Goal: Information Seeking & Learning: Check status

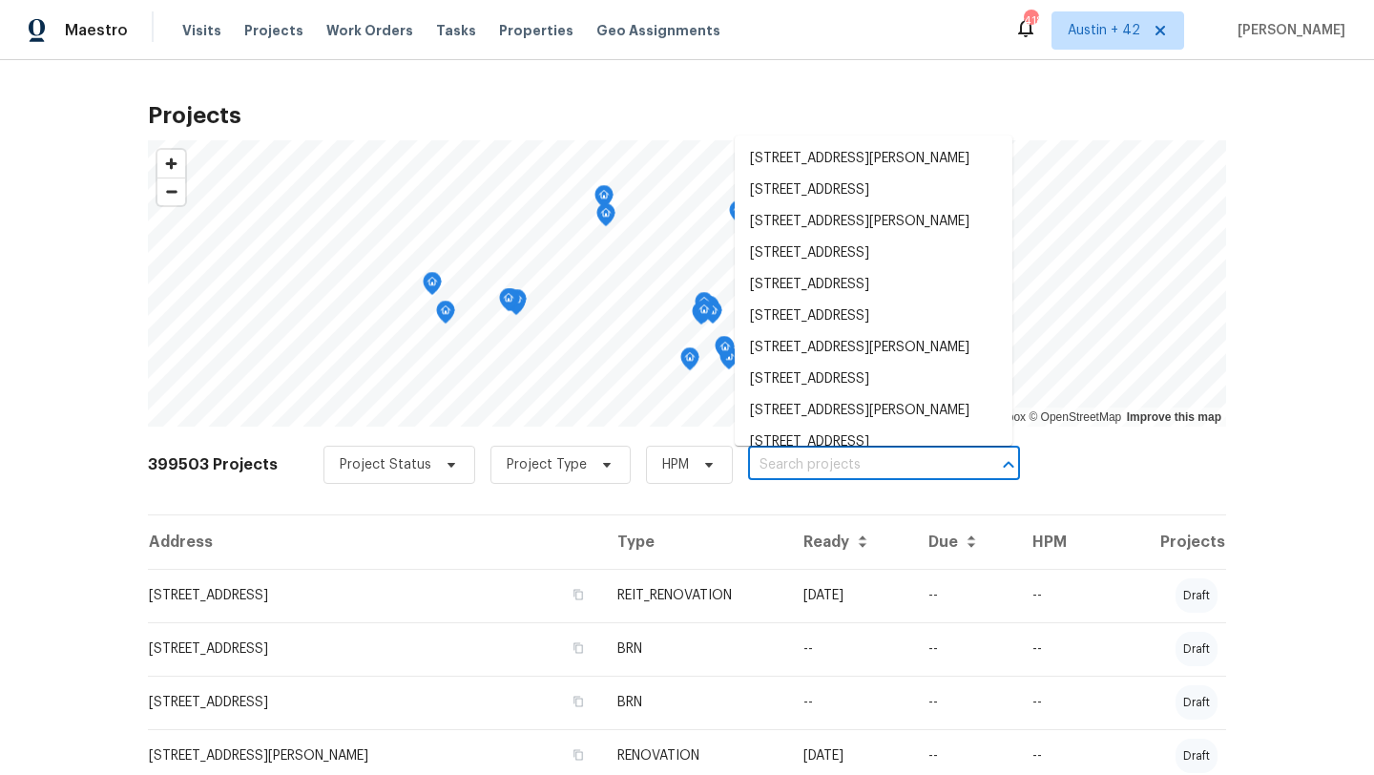
click at [801, 463] on input "text" at bounding box center [857, 465] width 218 height 30
paste input "[STREET_ADDRESS]"
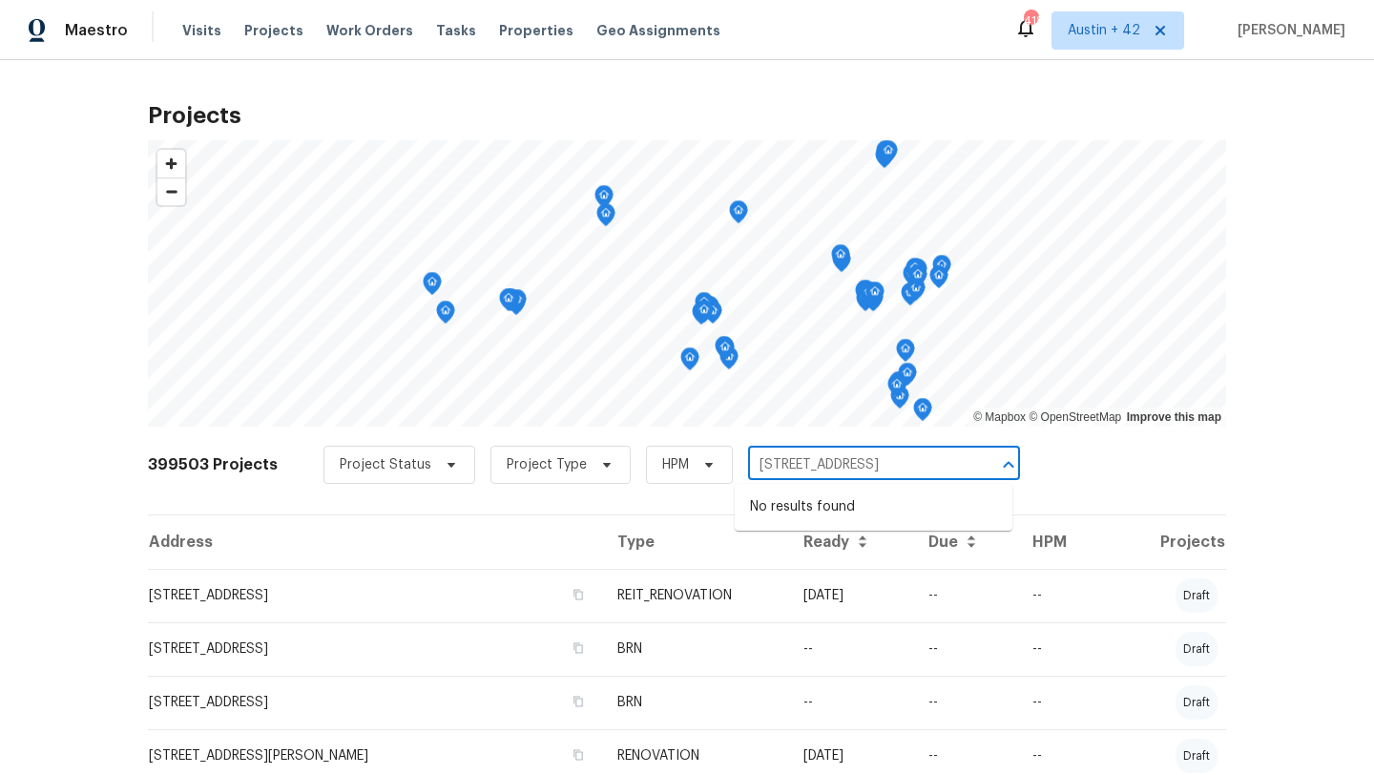
type input "[STREET_ADDRESS]"
click at [1096, 43] on span "Austin + 42" at bounding box center [1117, 30] width 133 height 38
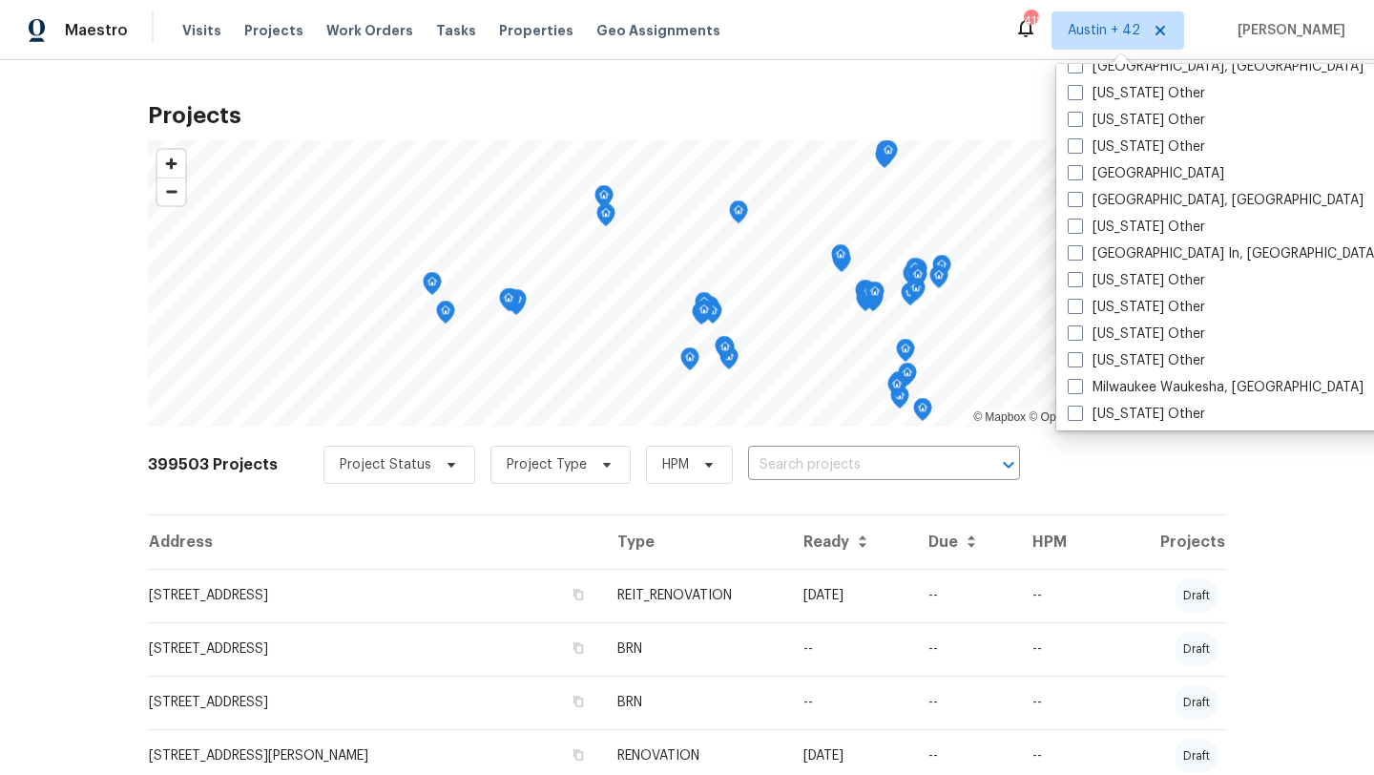
scroll to position [1766, 0]
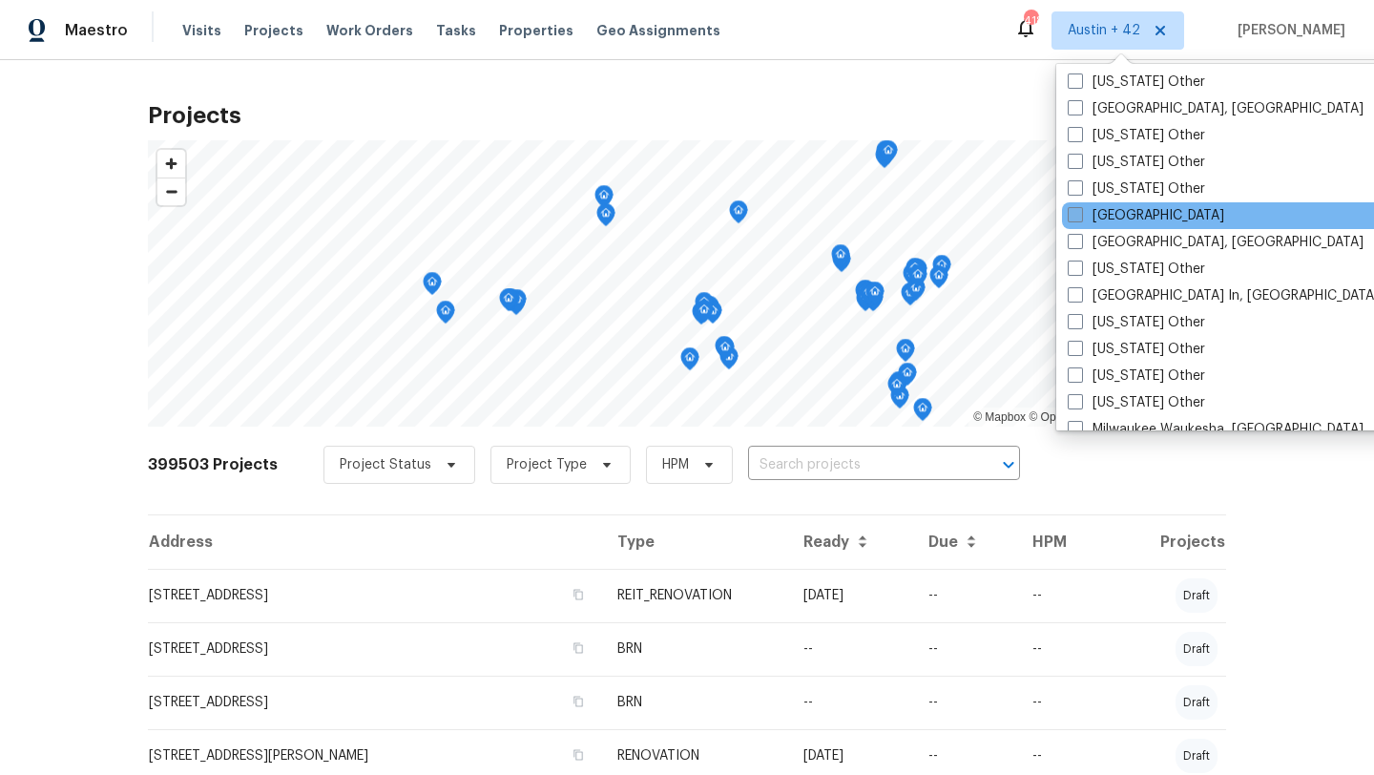
click at [1091, 210] on label "[GEOGRAPHIC_DATA]" at bounding box center [1145, 215] width 156 height 19
click at [1080, 210] on input "[GEOGRAPHIC_DATA]" at bounding box center [1073, 212] width 12 height 12
checkbox input "true"
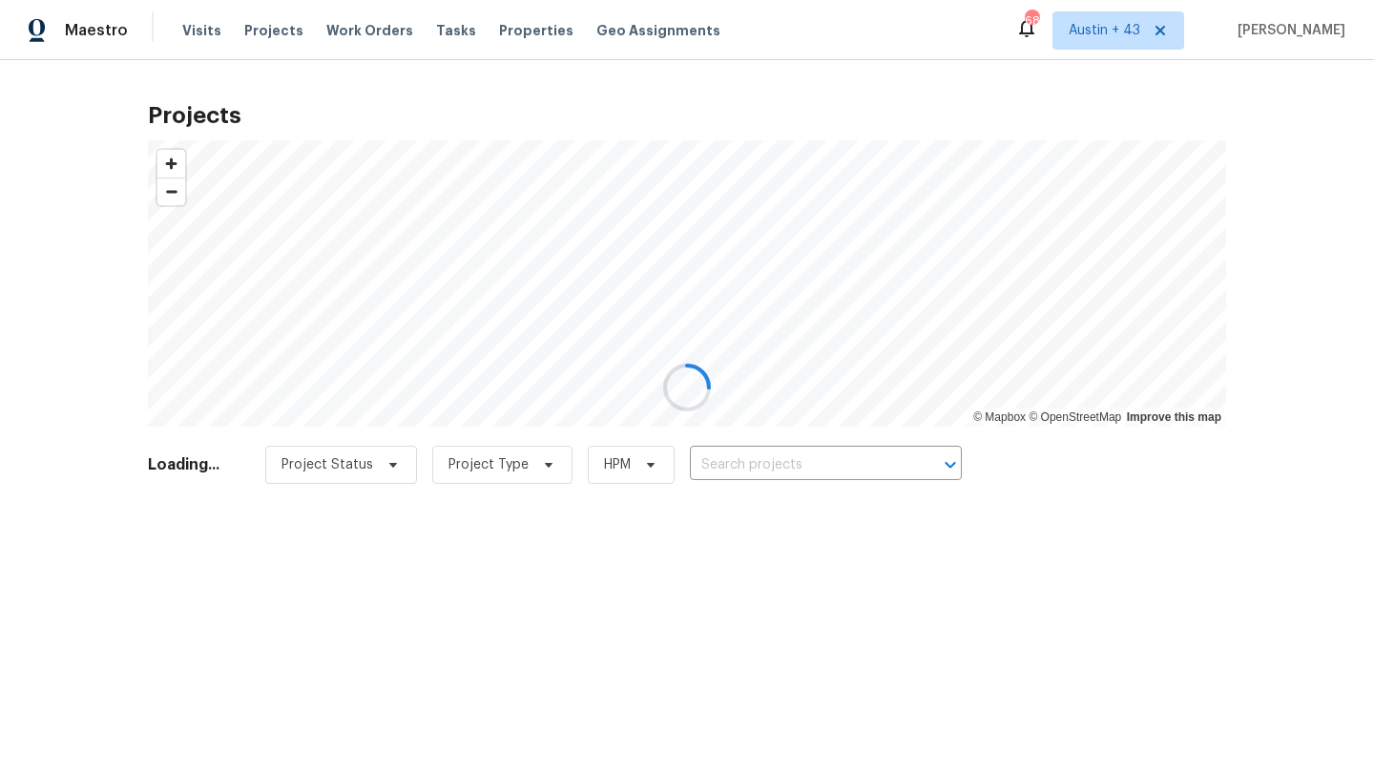
click at [856, 459] on div at bounding box center [687, 387] width 1374 height 775
click at [849, 477] on div at bounding box center [687, 387] width 1374 height 775
click at [850, 471] on div at bounding box center [687, 387] width 1374 height 775
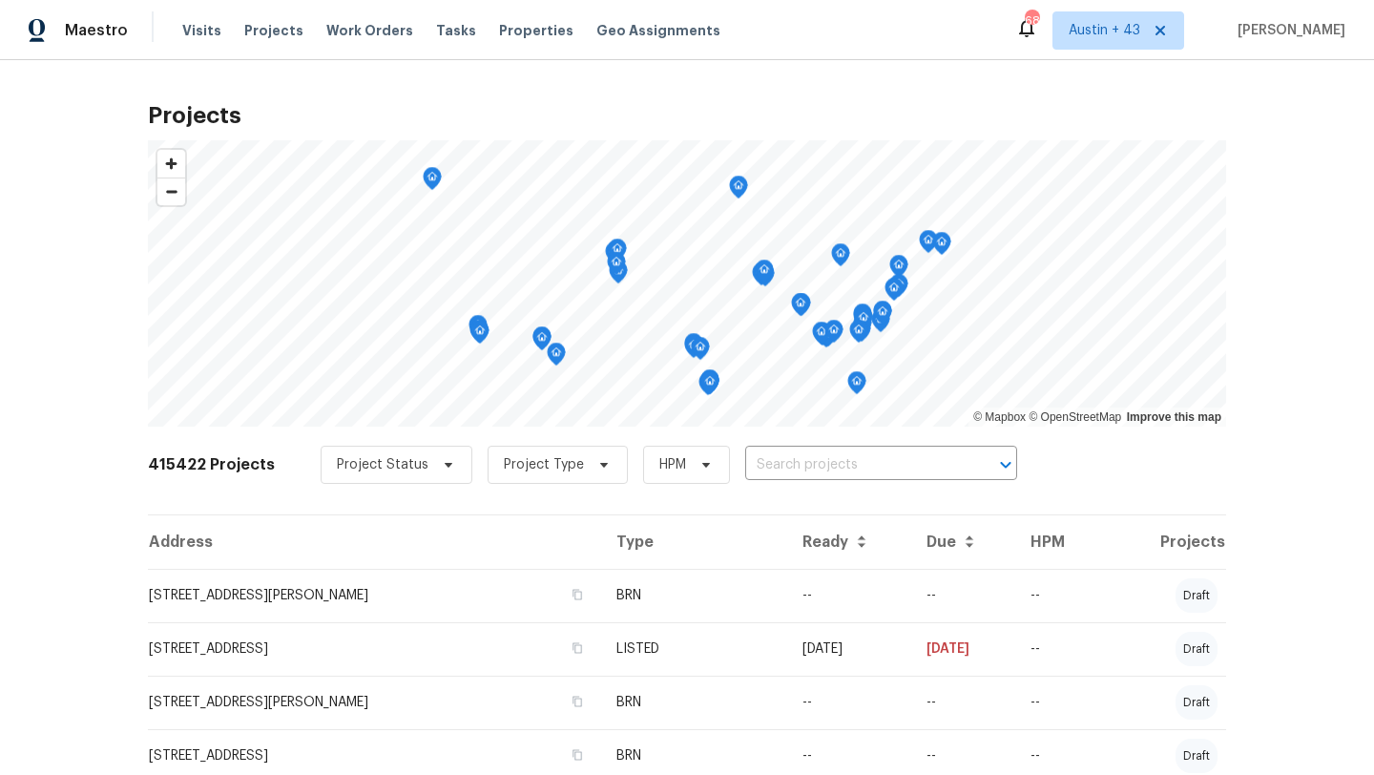
click at [850, 471] on input "text" at bounding box center [854, 465] width 218 height 30
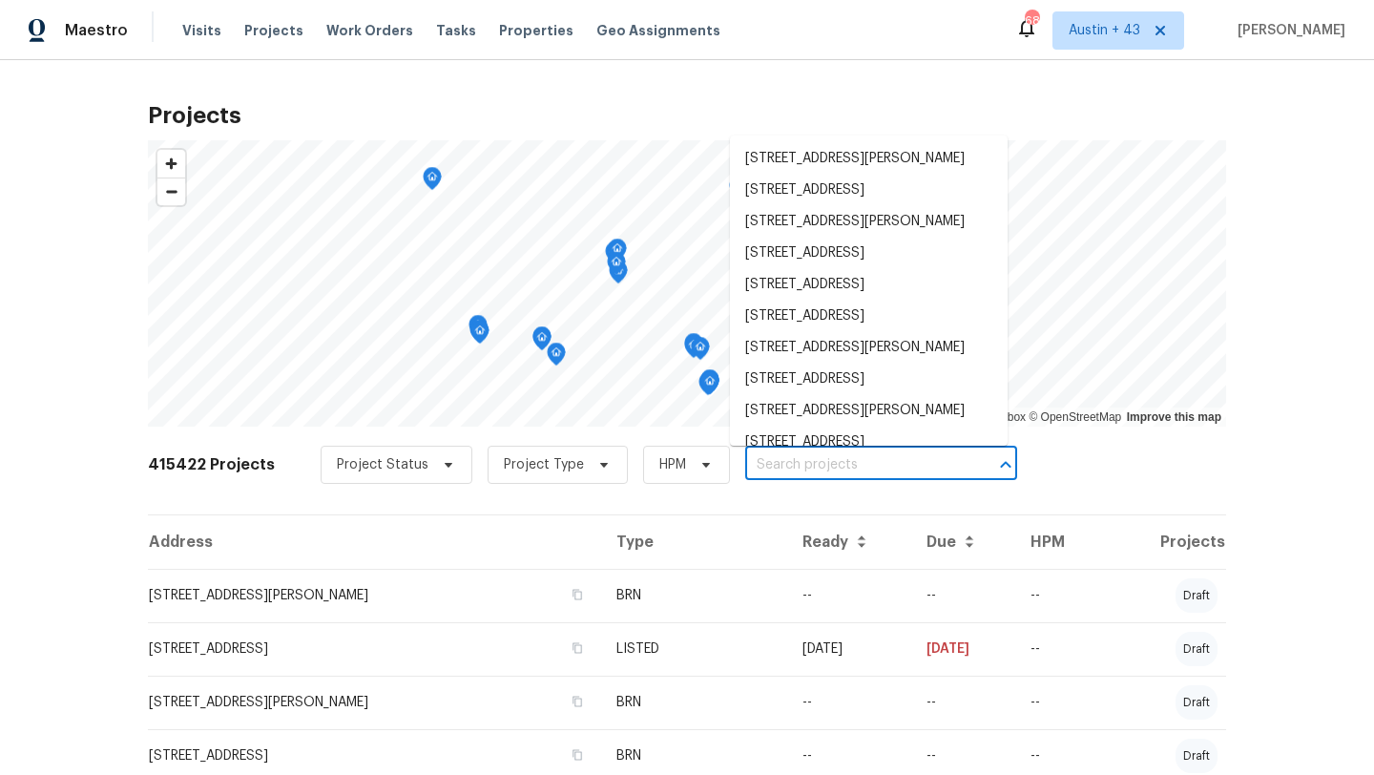
paste input "[STREET_ADDRESS]"
type input "[STREET_ADDRESS]"
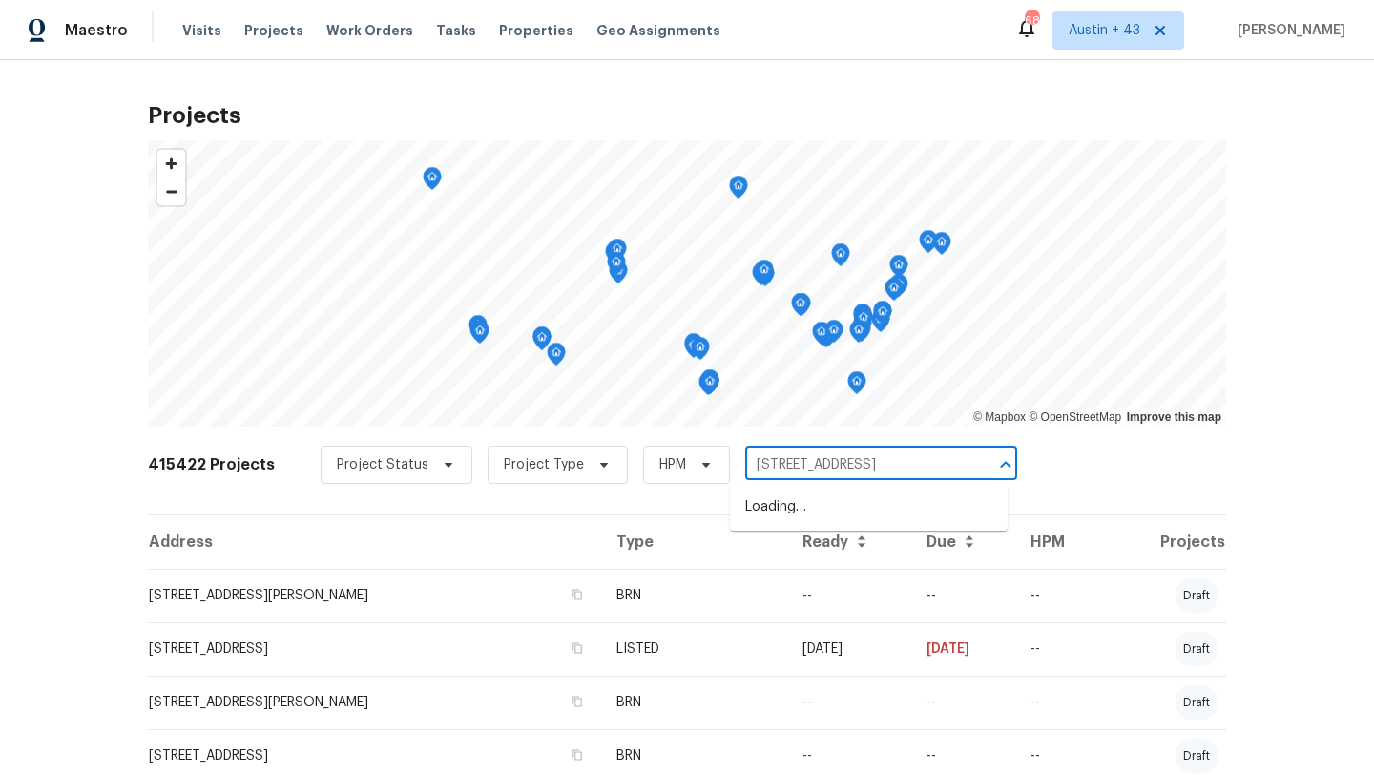
scroll to position [0, 59]
click at [833, 506] on li "[STREET_ADDRESS]" at bounding box center [869, 506] width 278 height 31
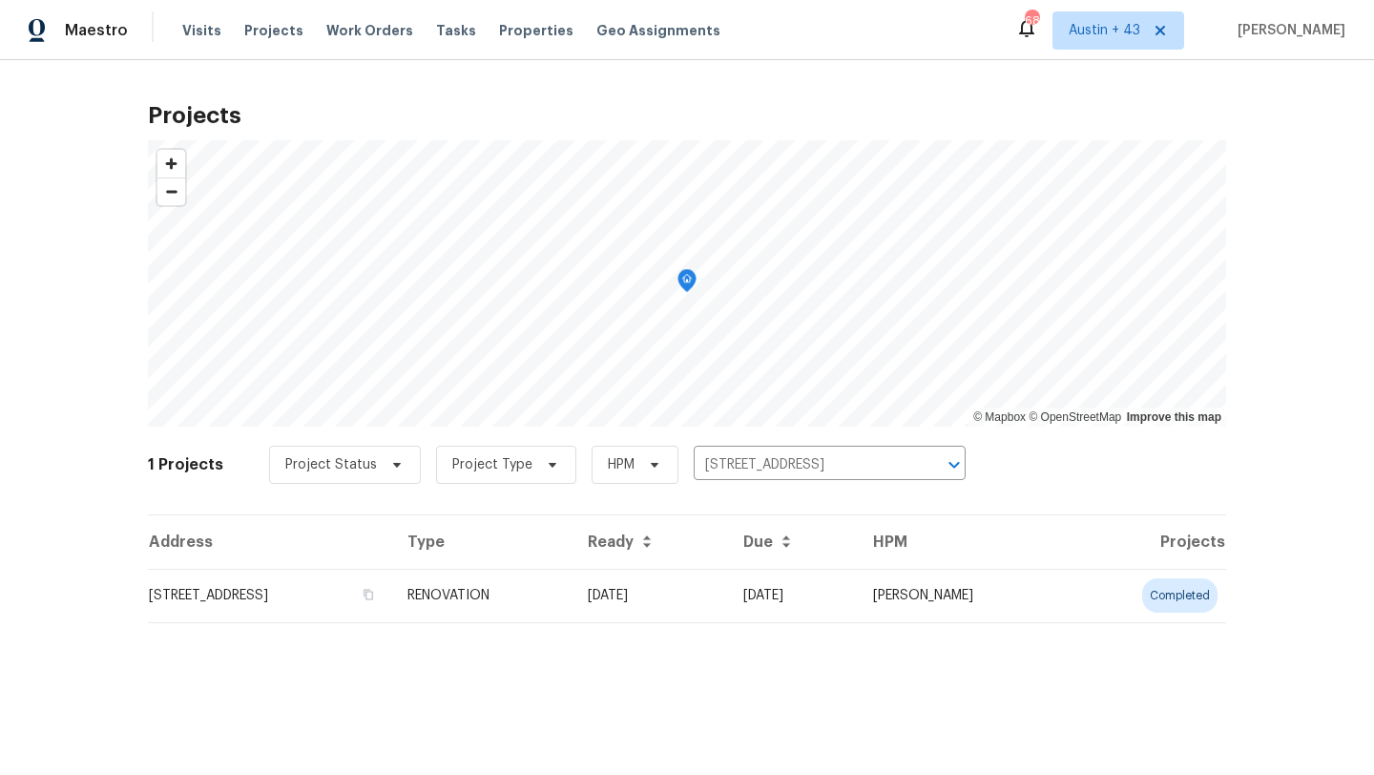
click at [392, 606] on td "[STREET_ADDRESS]" at bounding box center [270, 595] width 244 height 53
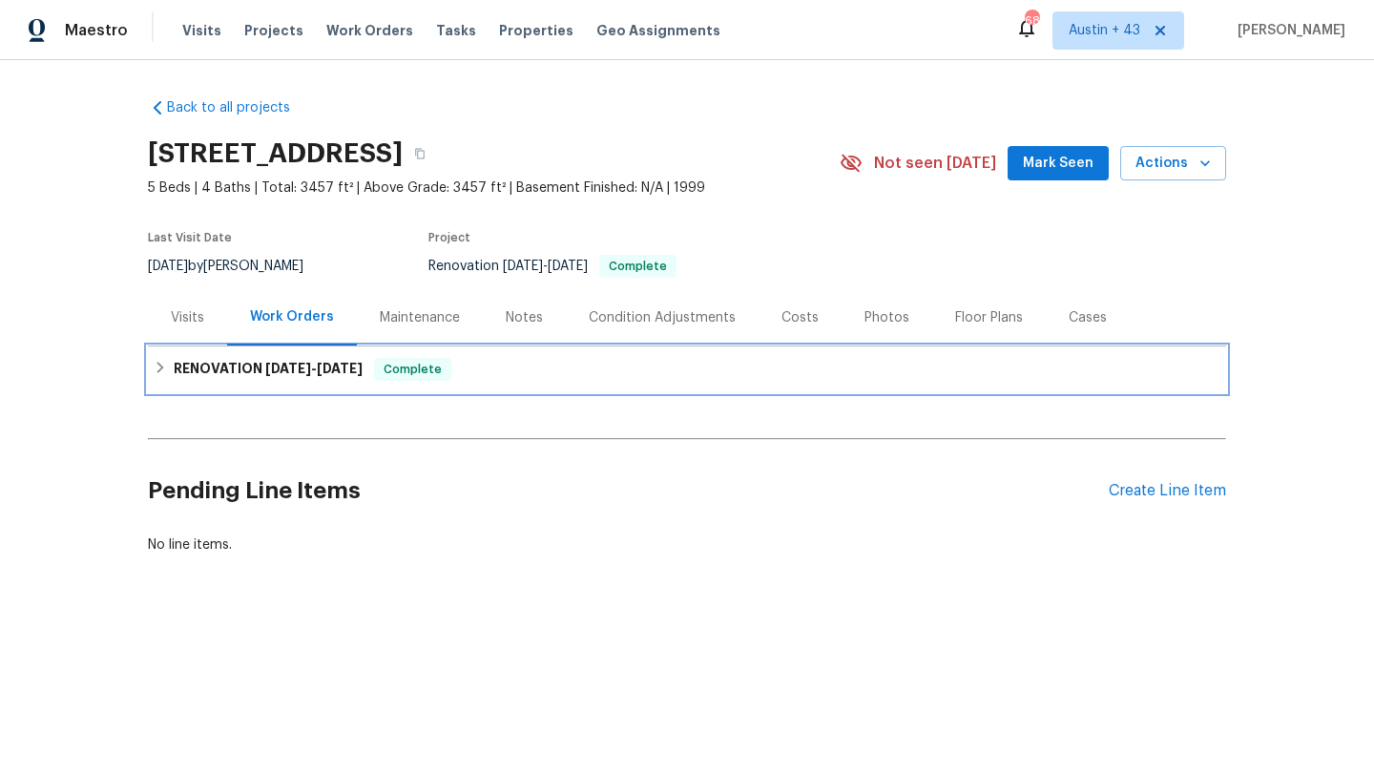
click at [329, 366] on span "10/2/25" at bounding box center [340, 368] width 46 height 13
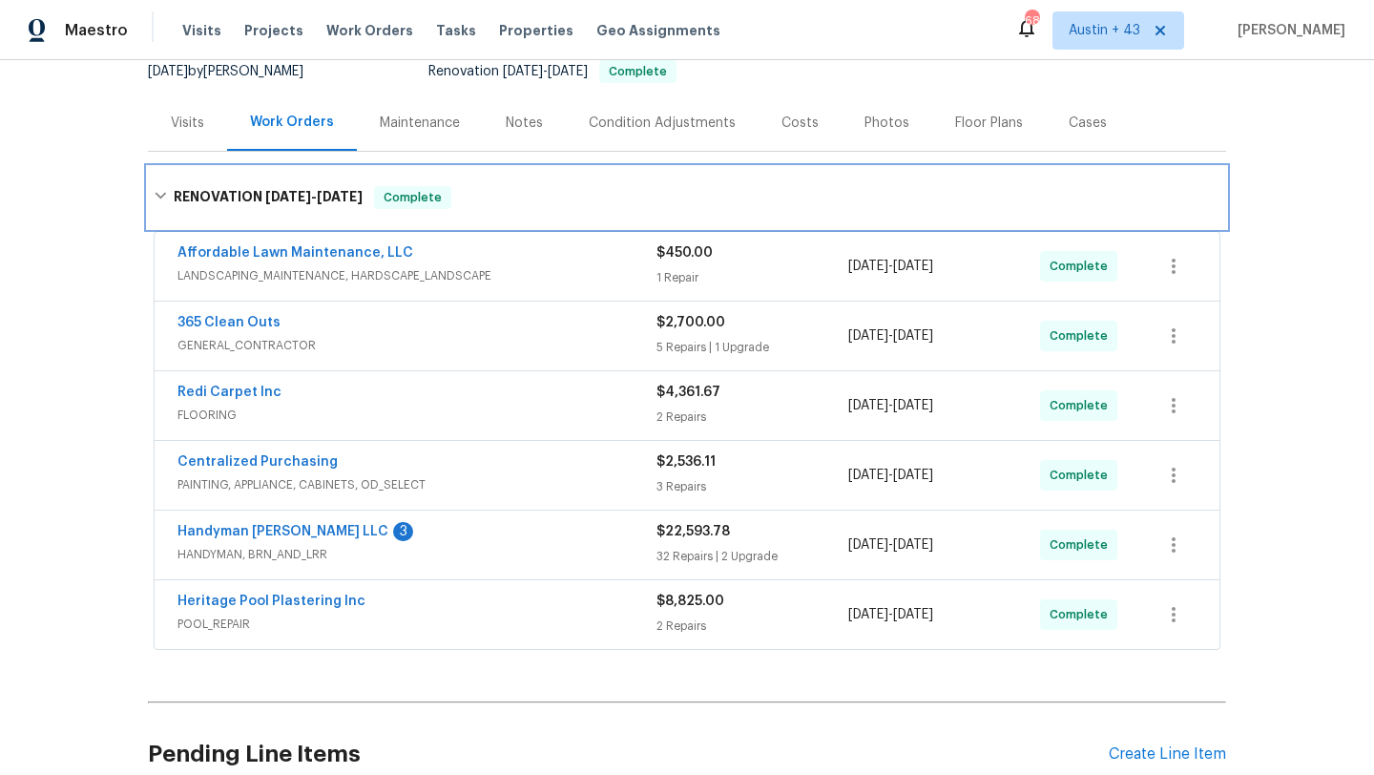
scroll to position [225, 0]
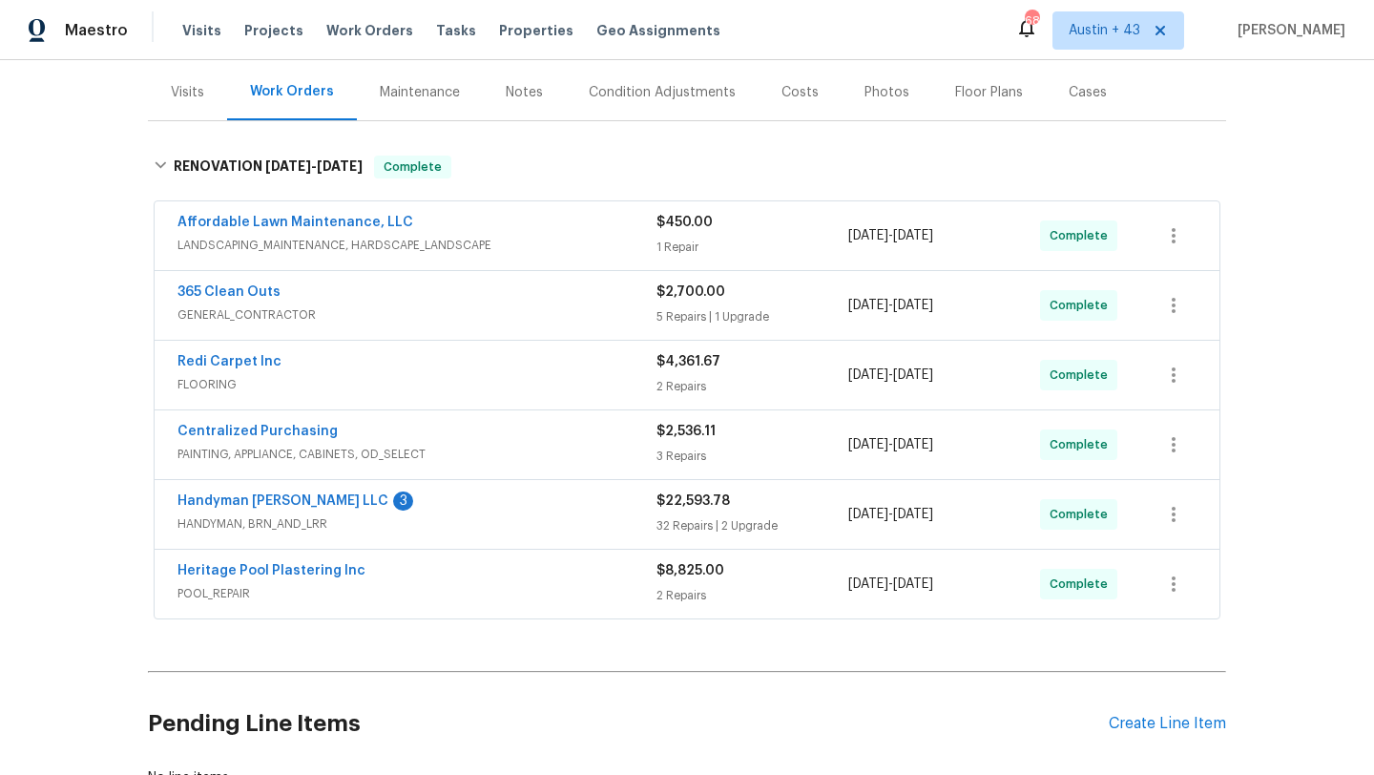
click at [387, 587] on span "POOL_REPAIR" at bounding box center [416, 593] width 479 height 19
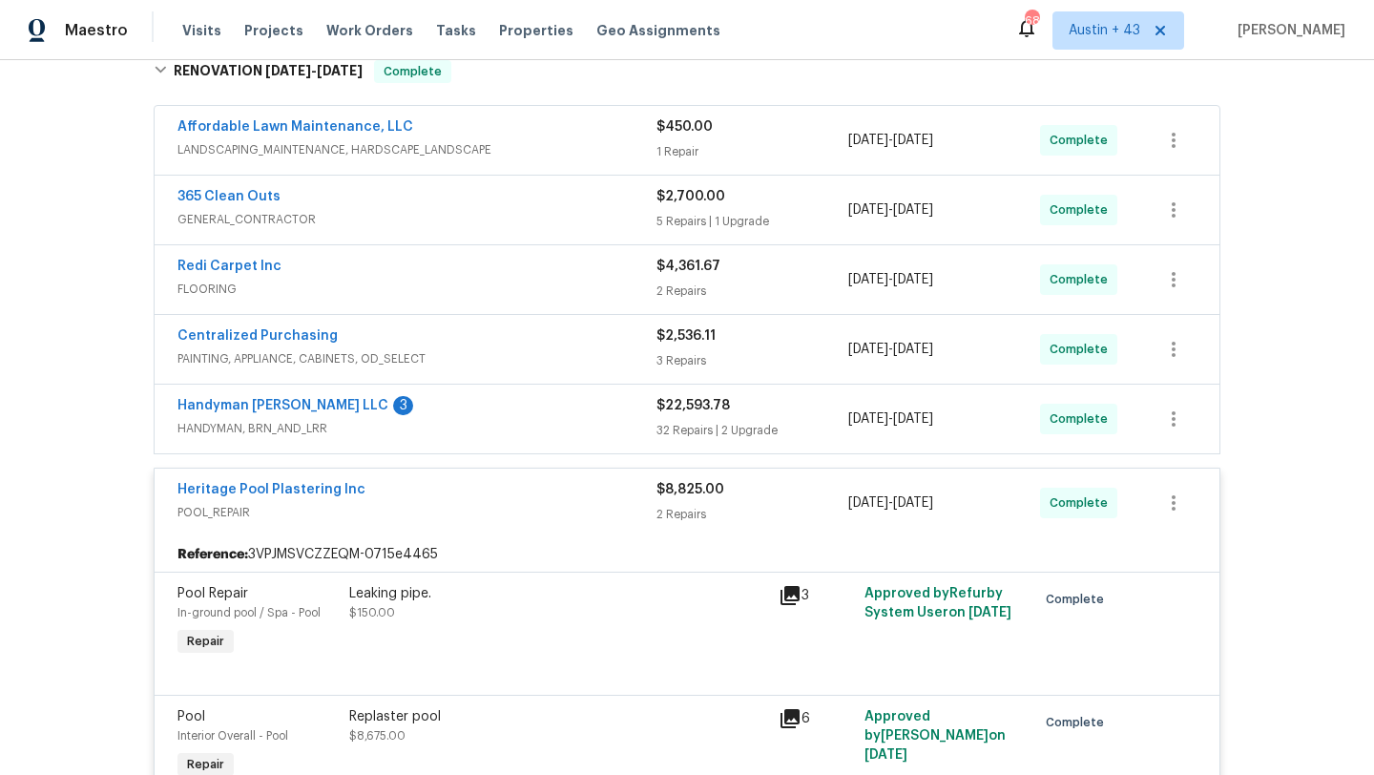
scroll to position [321, 0]
click at [406, 515] on span "POOL_REPAIR" at bounding box center [416, 511] width 479 height 19
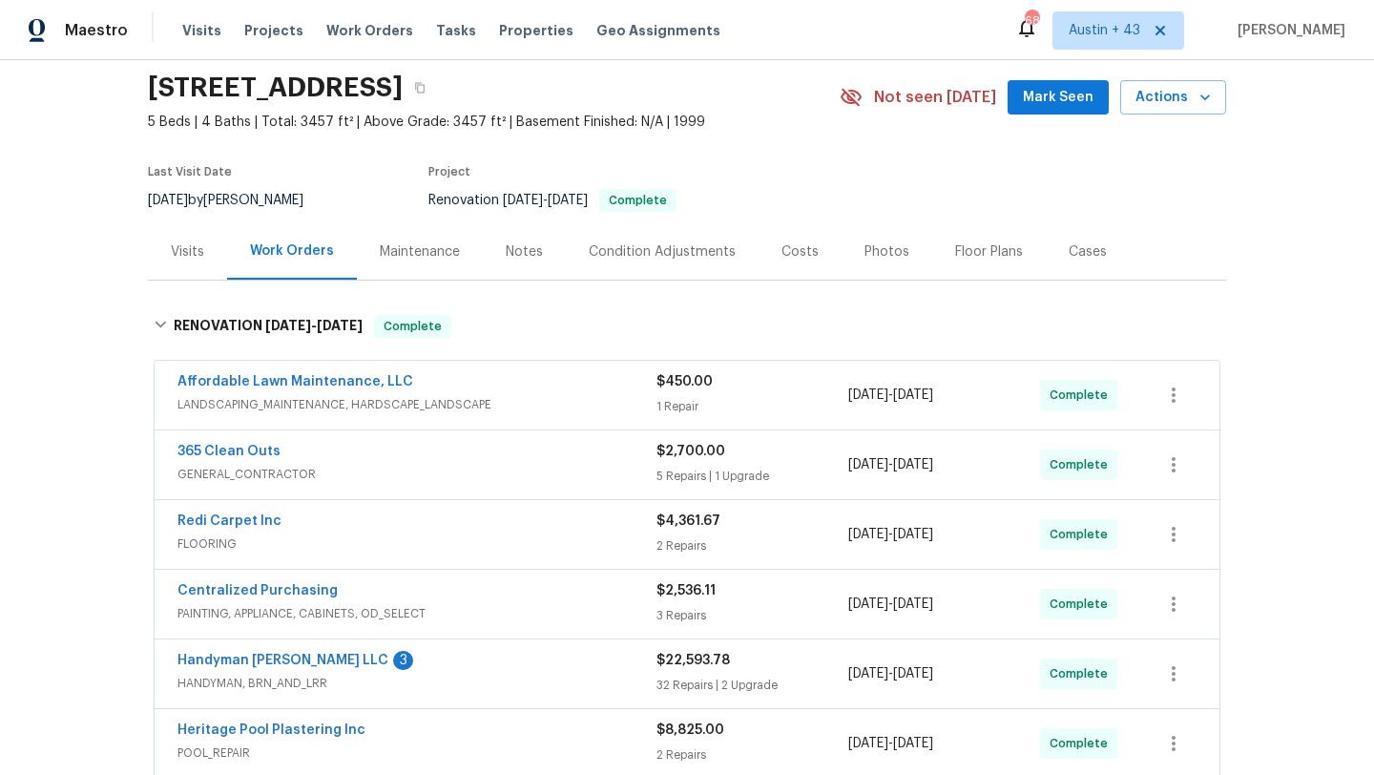
scroll to position [0, 0]
